Goal: Communication & Community: Answer question/provide support

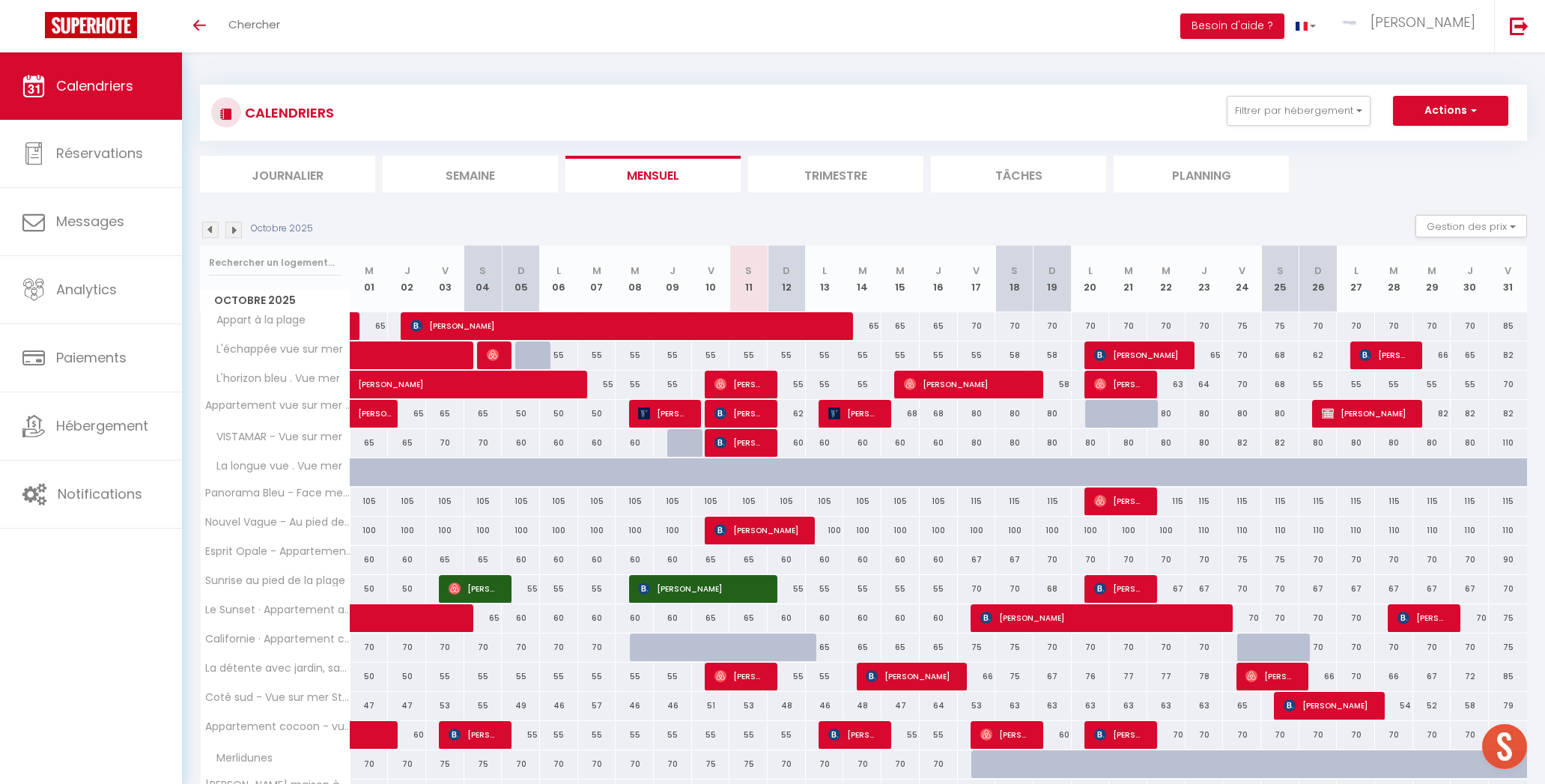
scroll to position [1, 0]
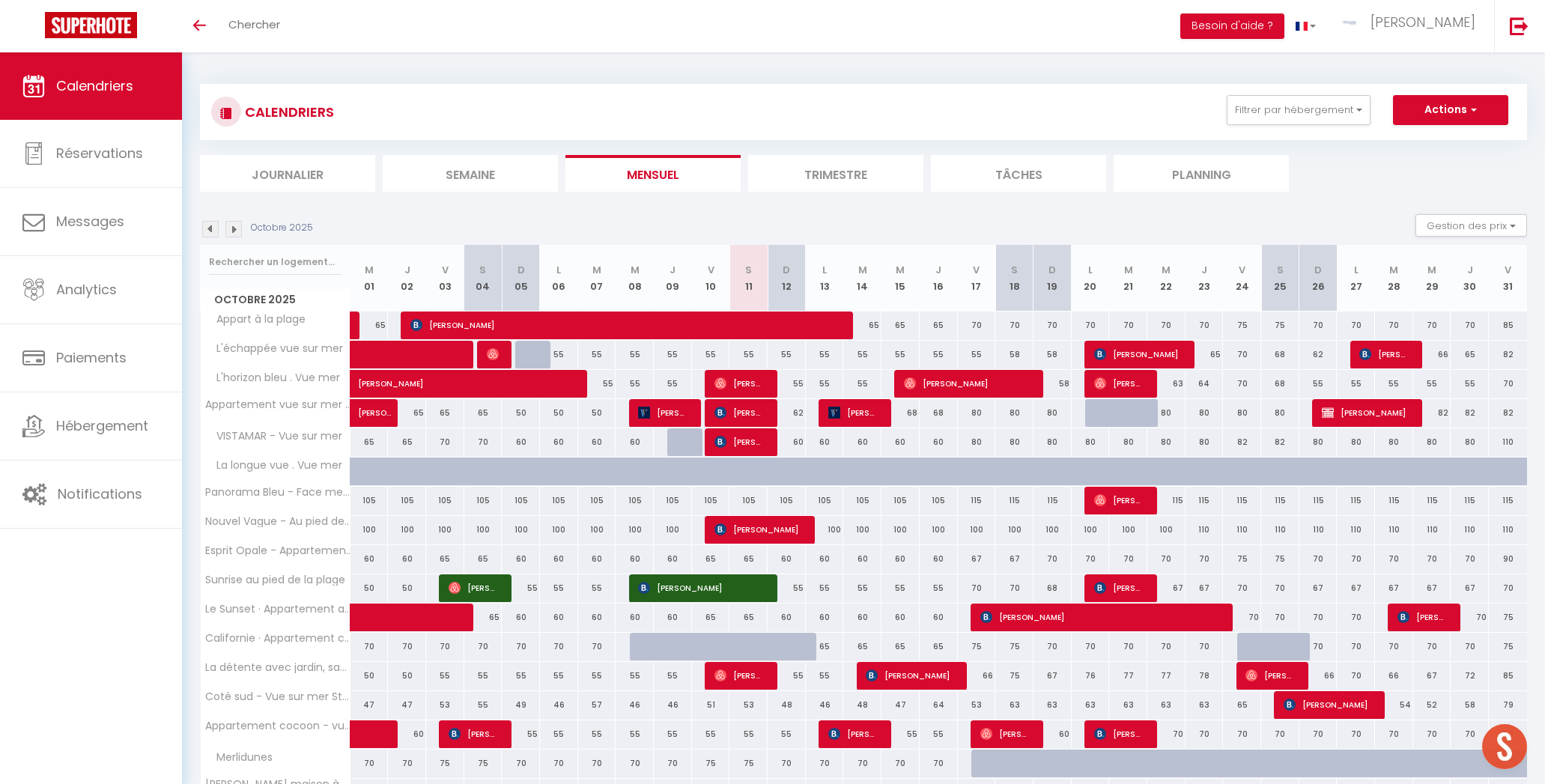
click at [870, 415] on span "[PERSON_NAME]" at bounding box center [854, 412] width 51 height 29
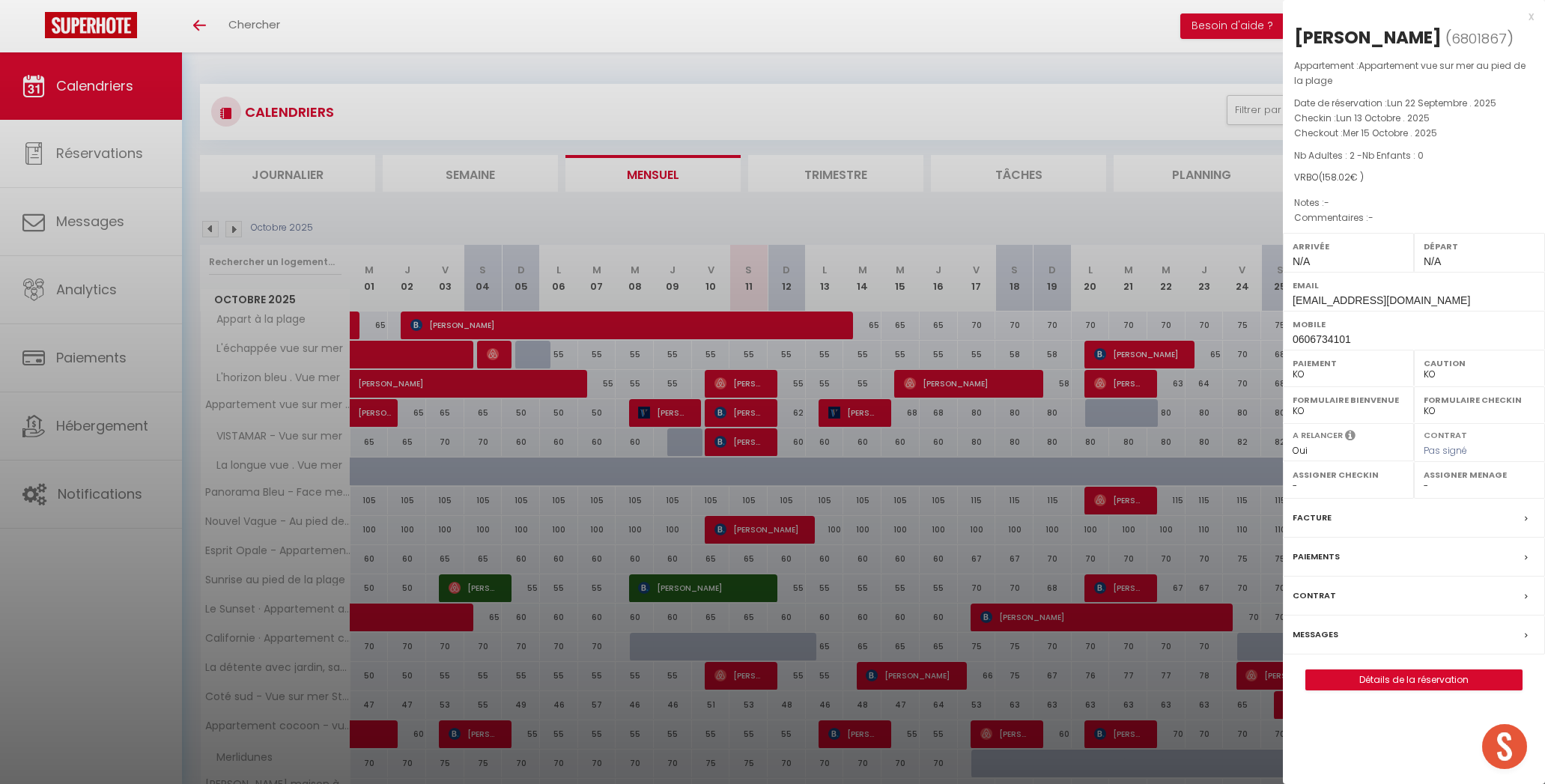
click at [1310, 631] on label "Messages" at bounding box center [1316, 634] width 46 height 15
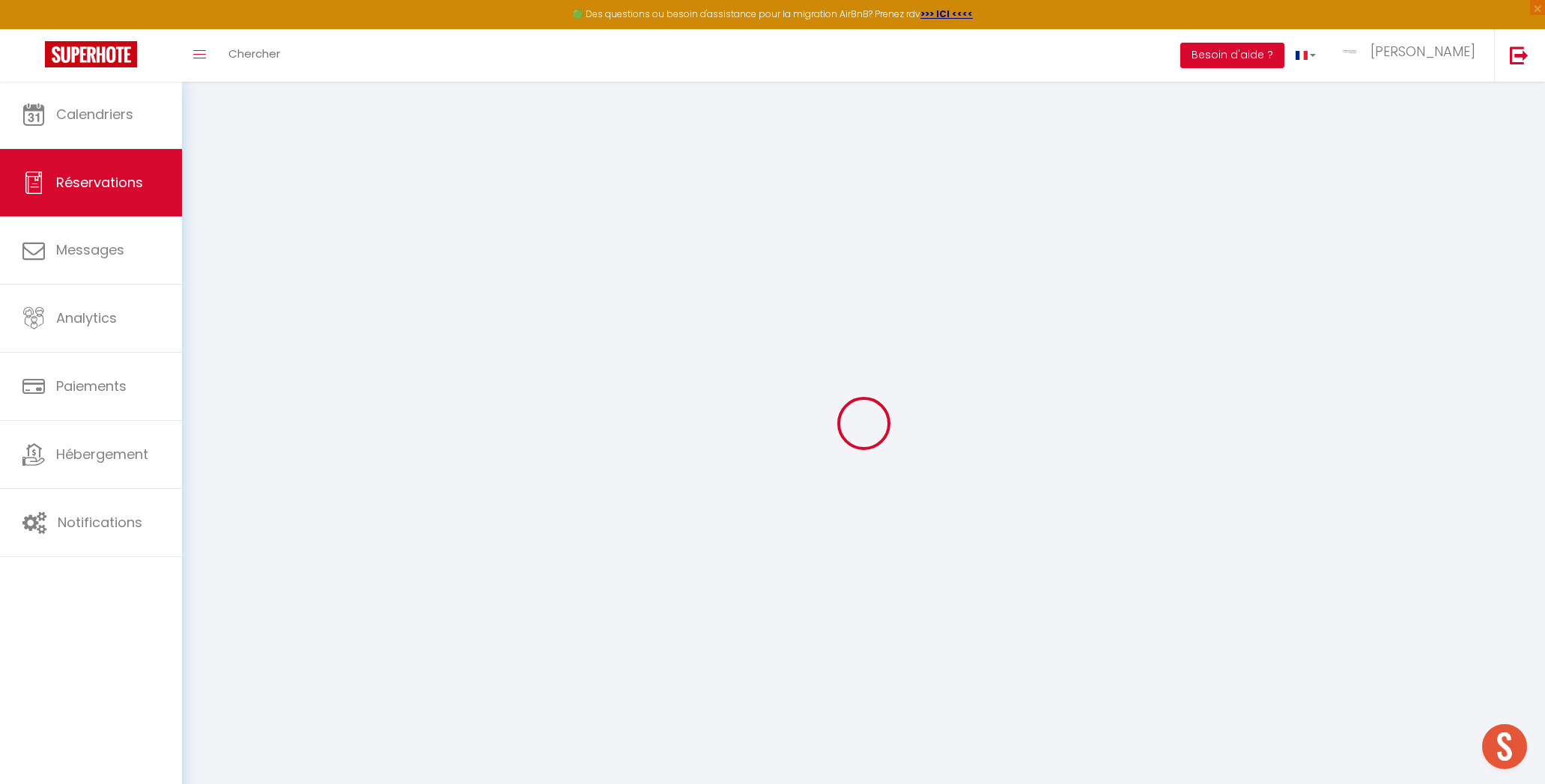
select select
checkbox input "false"
select select
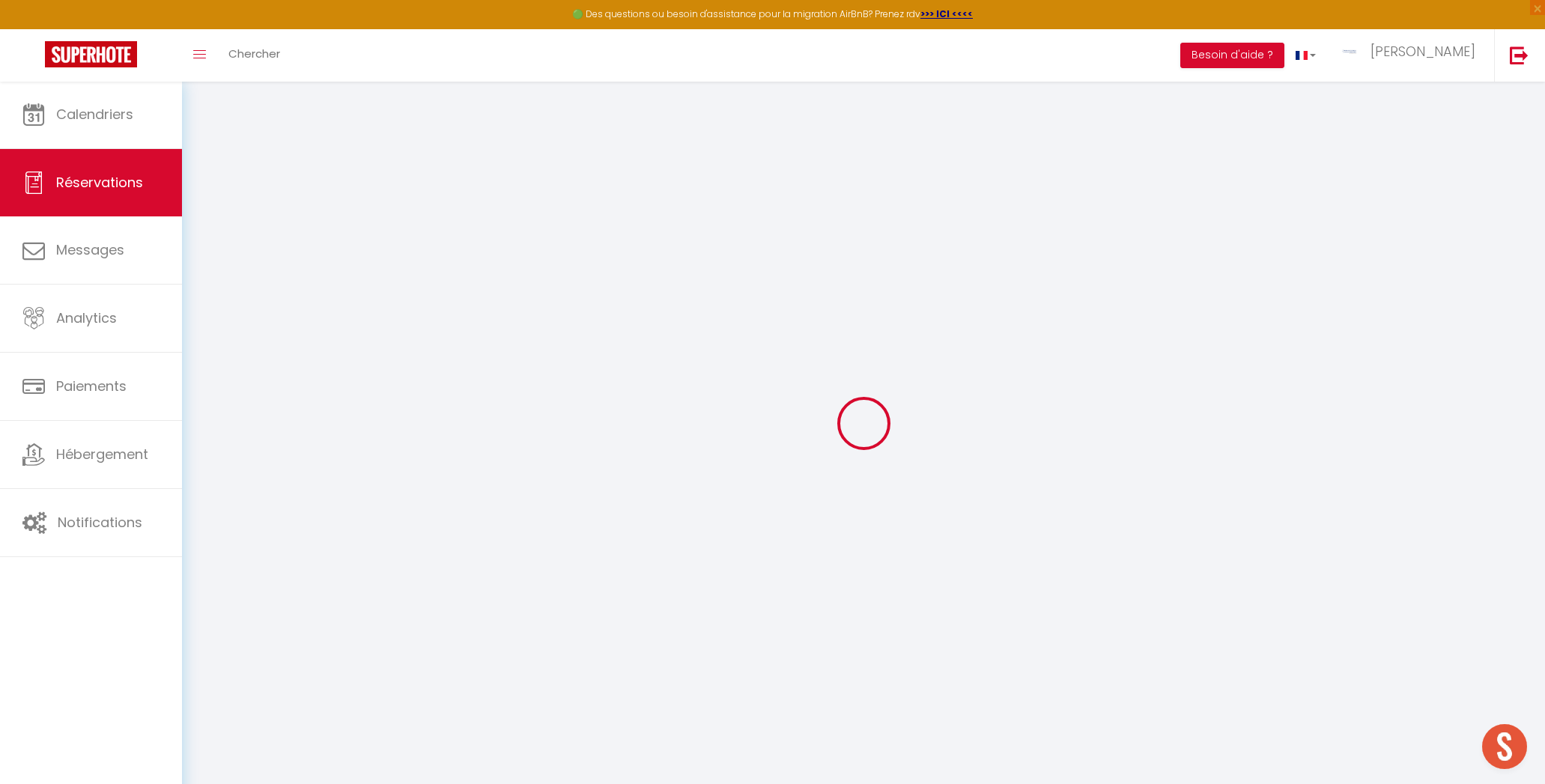
checkbox input "false"
select select
checkbox input "false"
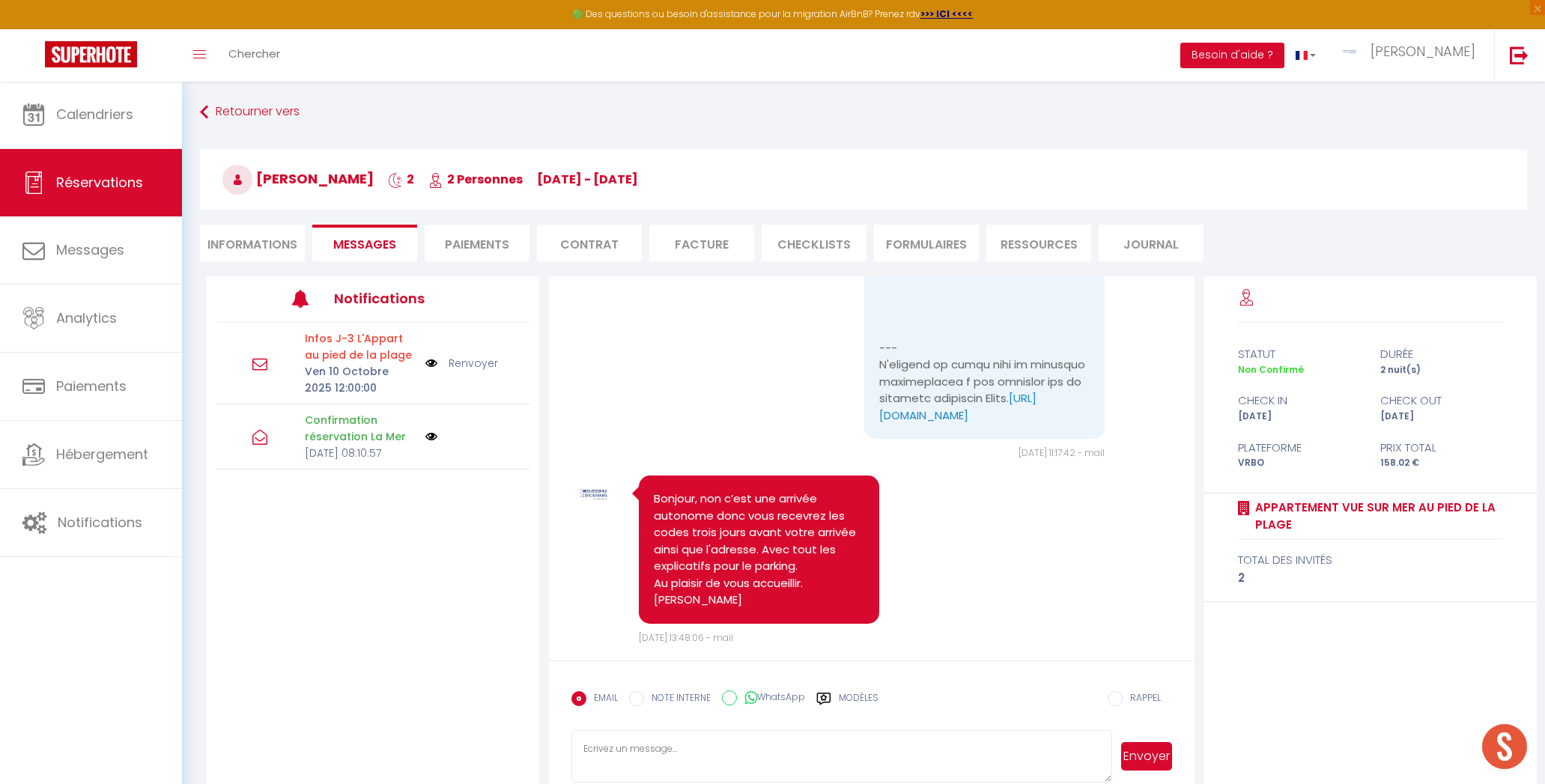
scroll to position [1, 0]
click at [467, 363] on link "Renvoyer" at bounding box center [474, 361] width 50 height 16
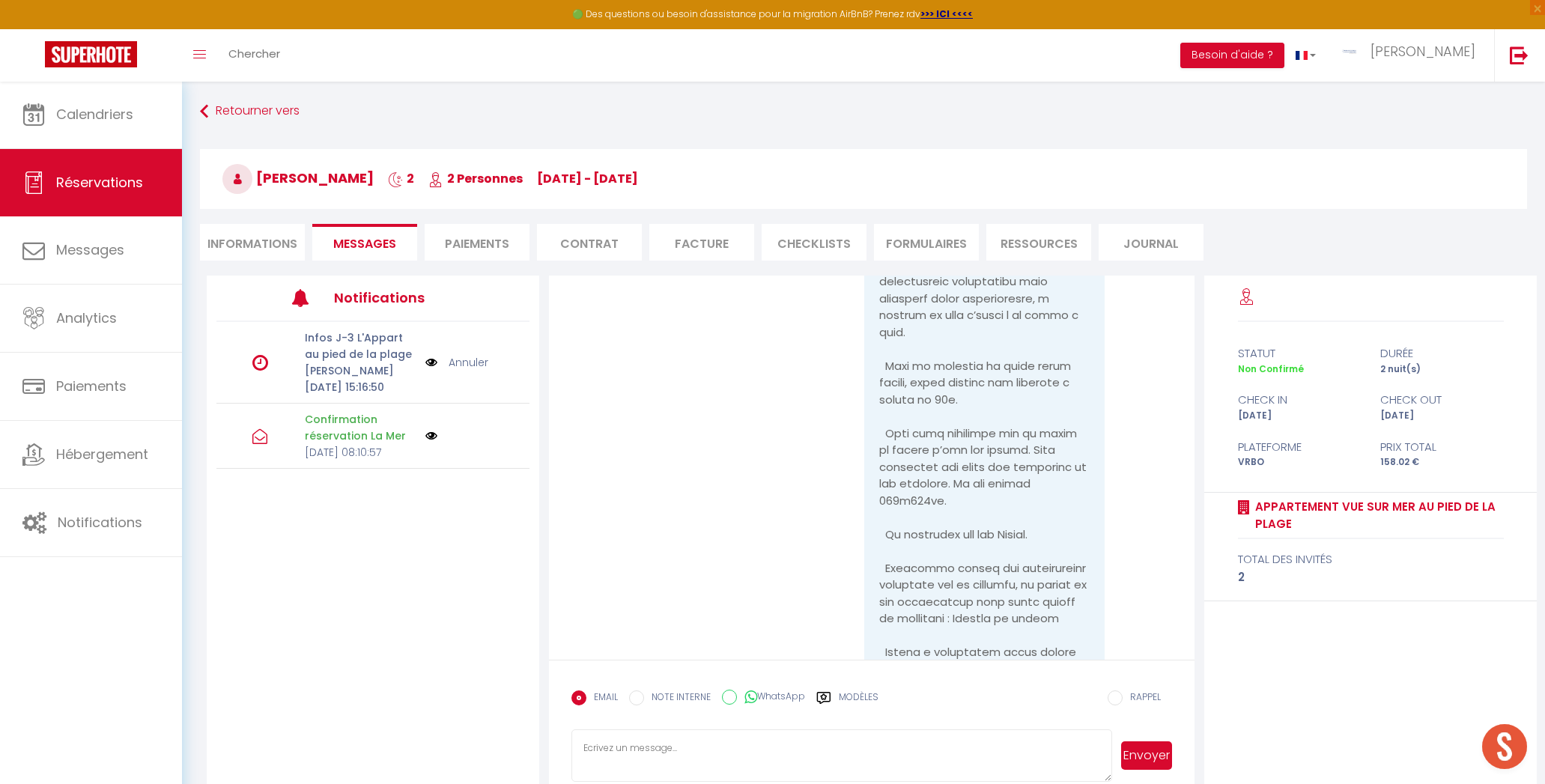
scroll to position [2073, 0]
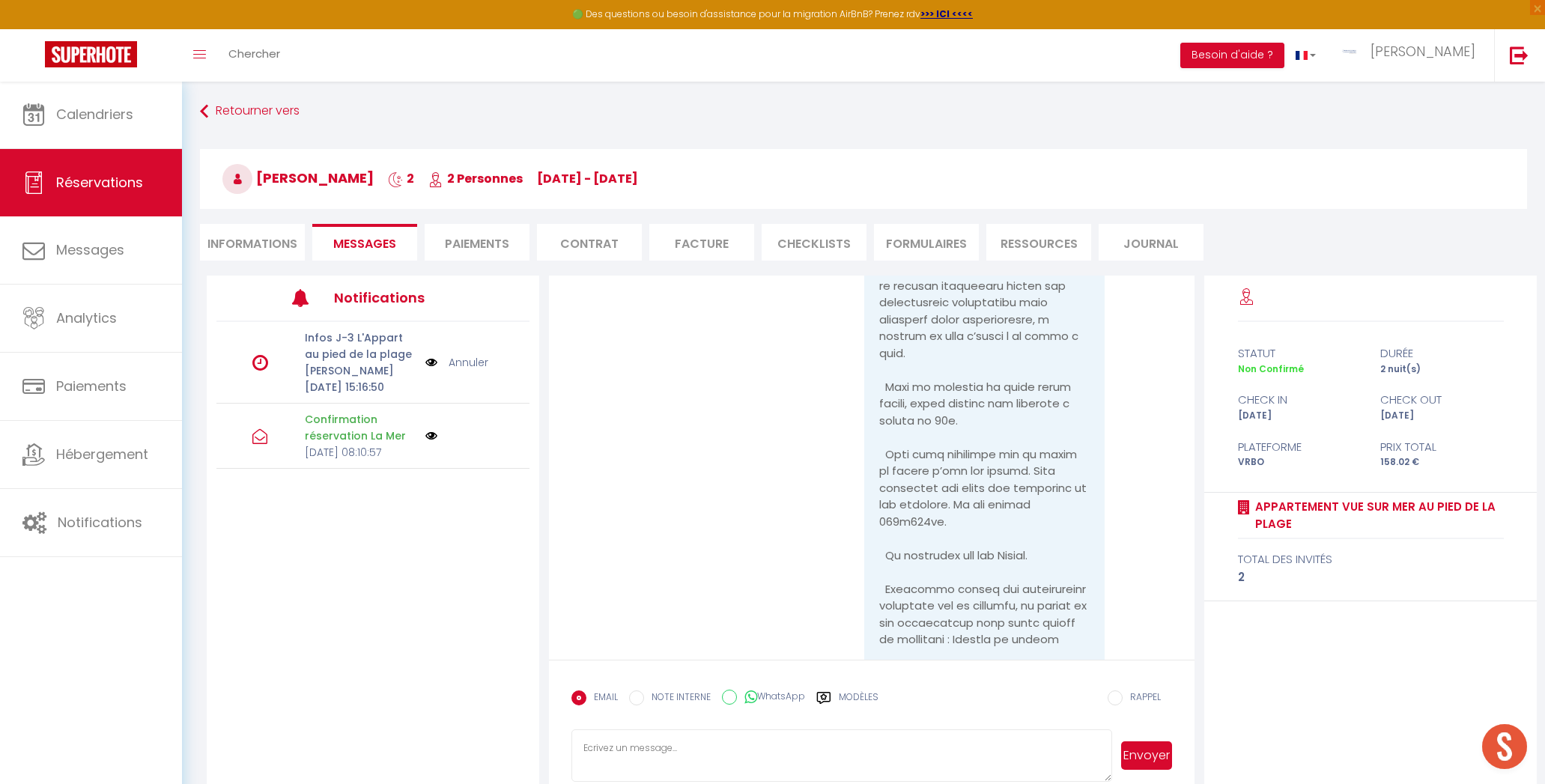
click at [433, 364] on img at bounding box center [432, 361] width 12 height 16
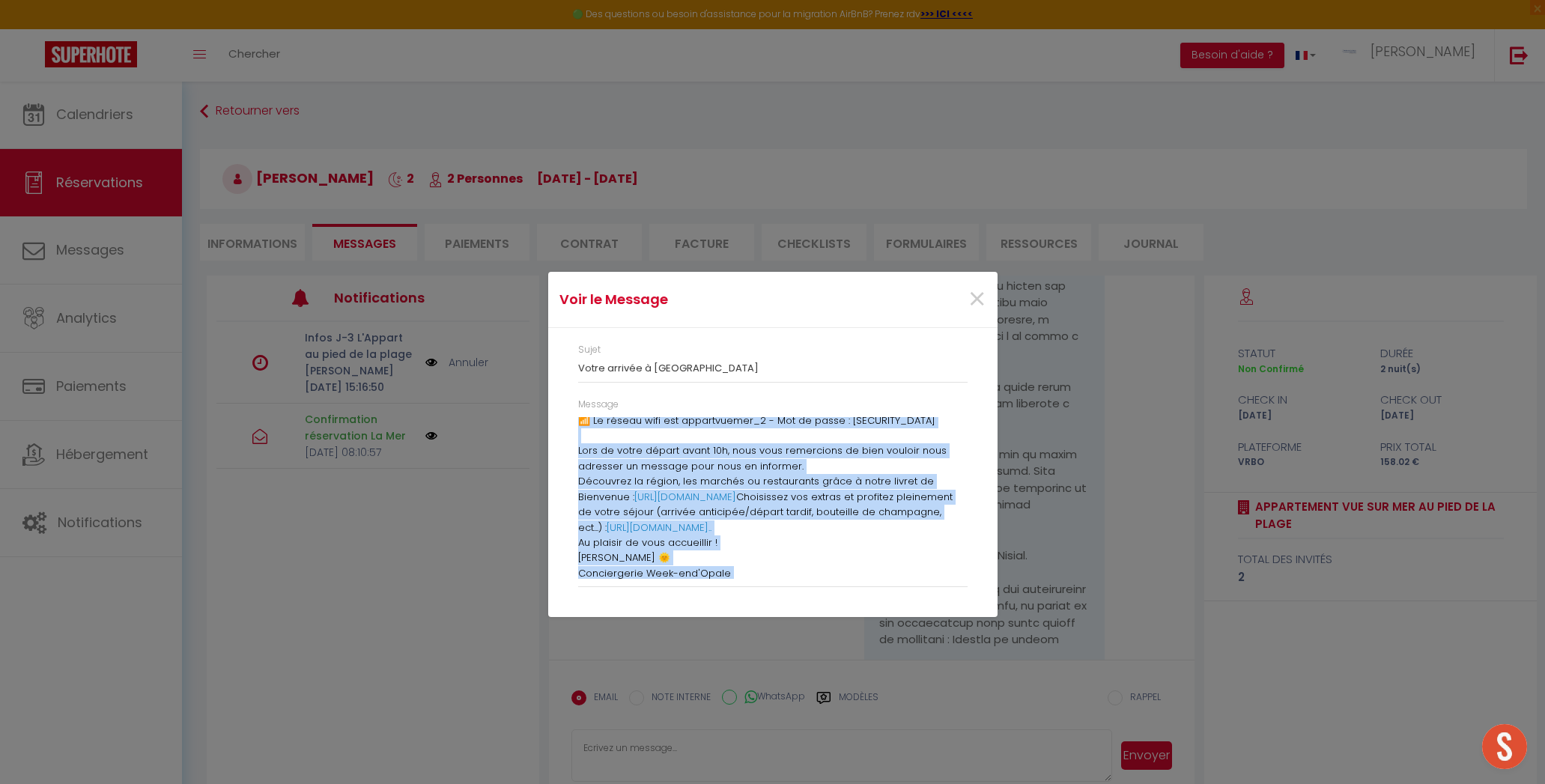
scroll to position [407, 0]
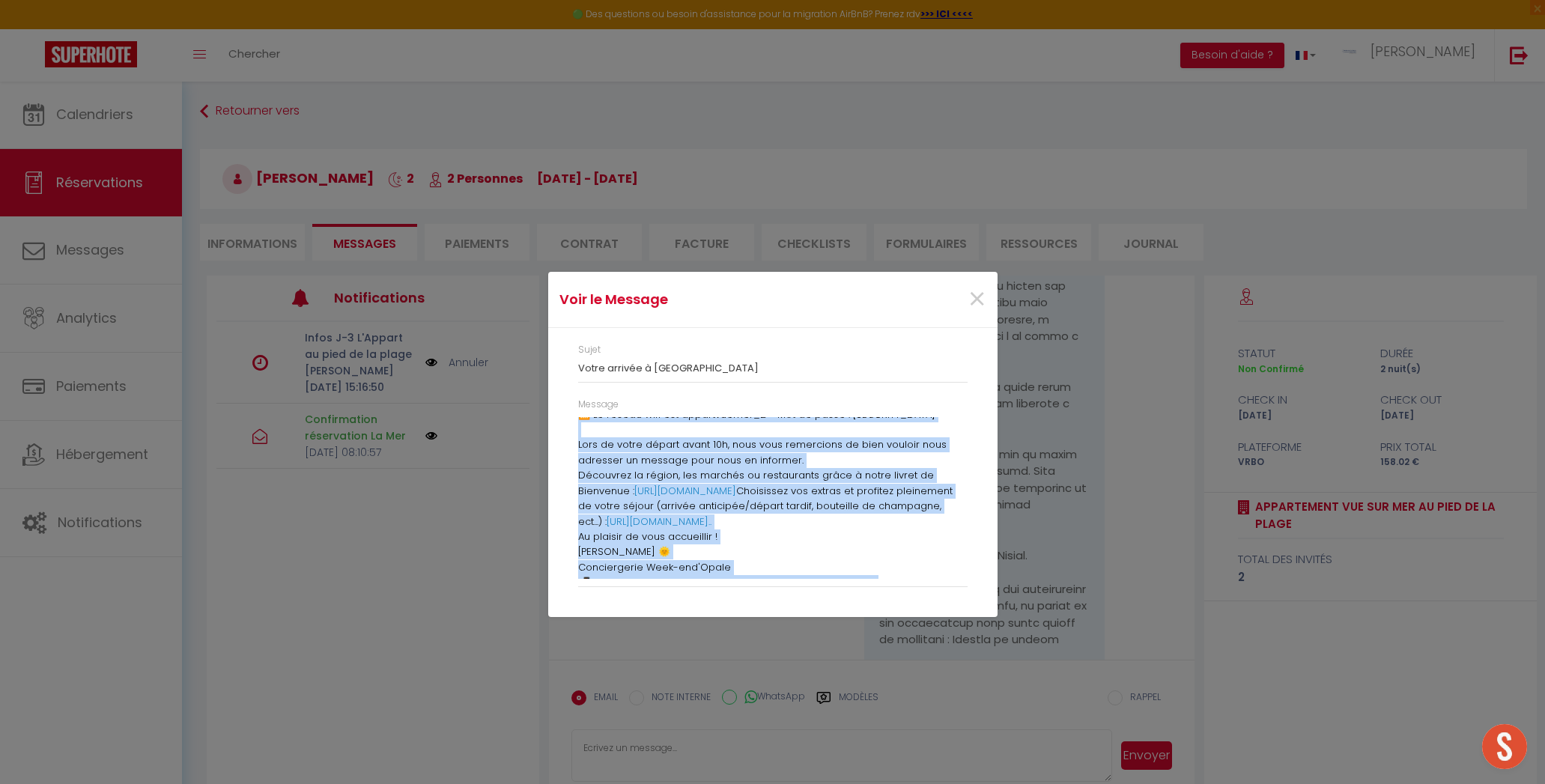
drag, startPoint x: 579, startPoint y: 422, endPoint x: 794, endPoint y: 632, distance: 300.5
click at [794, 632] on div "Voir le Message × Sujet Votre arrivée à [GEOGRAPHIC_DATA] Message Bonjour, Votr…" at bounding box center [773, 392] width 450 height 784
copy div "Loremip, Dolor sitamet consecte, adip elitse doeiu te inci utlaboreet d m'Aliqu…"
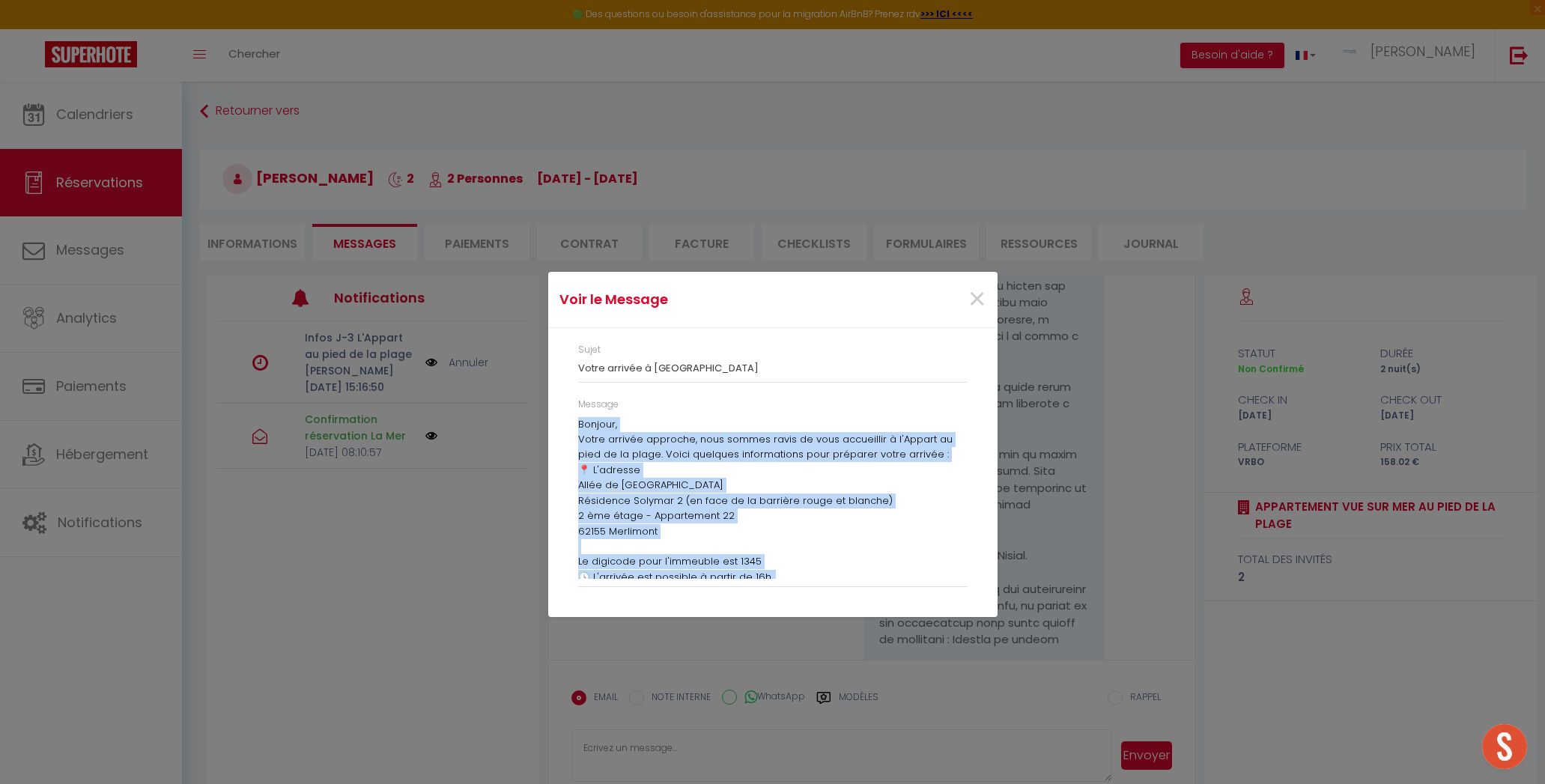
scroll to position [0, 0]
